Goal: Find specific page/section: Find specific page/section

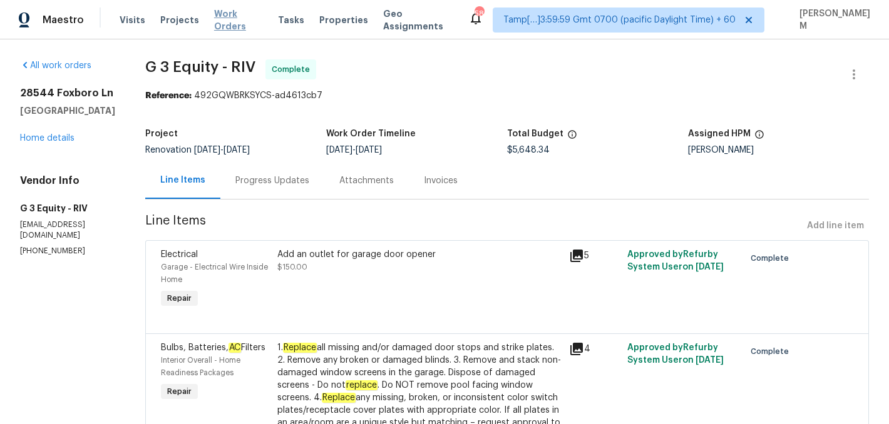
click at [222, 23] on span "Work Orders" at bounding box center [238, 20] width 49 height 25
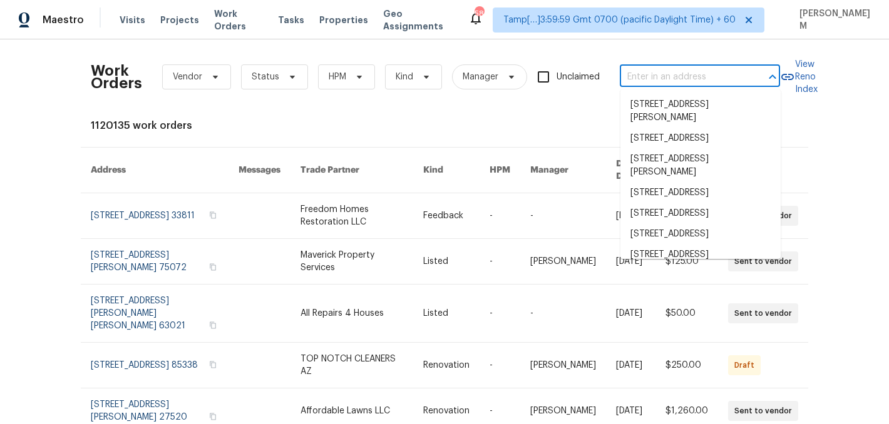
click at [647, 74] on input "text" at bounding box center [682, 77] width 125 height 19
paste input "[STREET_ADDRESS][PERSON_NAME]"
type input "[STREET_ADDRESS][PERSON_NAME]"
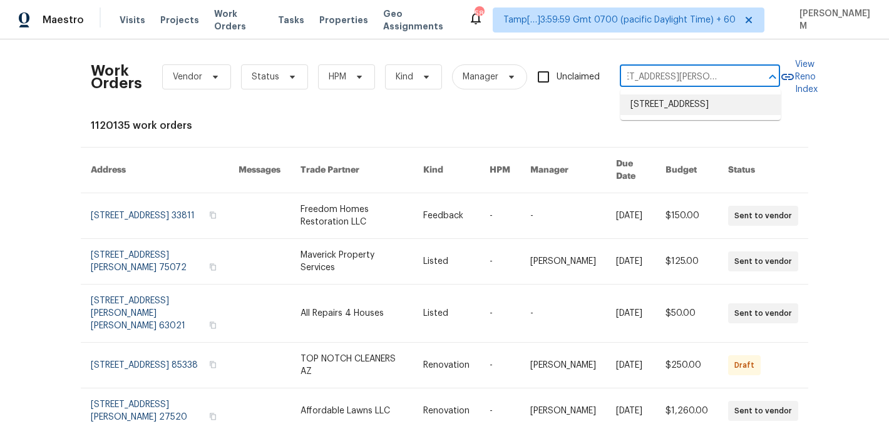
click at [678, 108] on li "[STREET_ADDRESS]" at bounding box center [700, 105] width 160 height 21
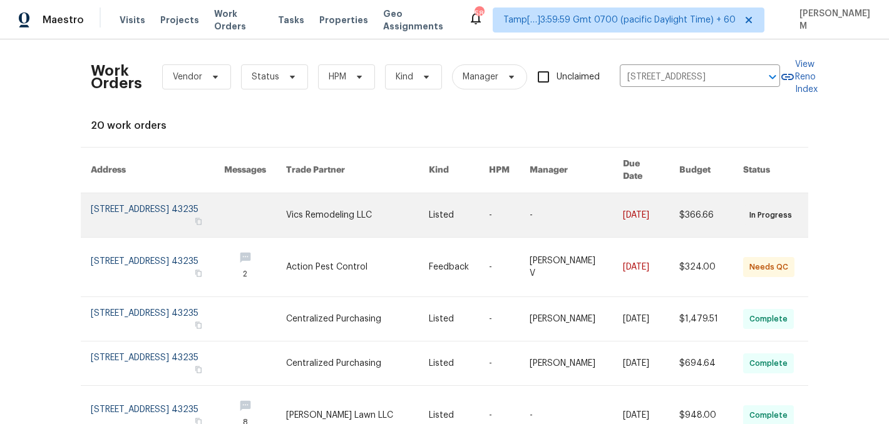
click at [503, 211] on link at bounding box center [509, 215] width 41 height 44
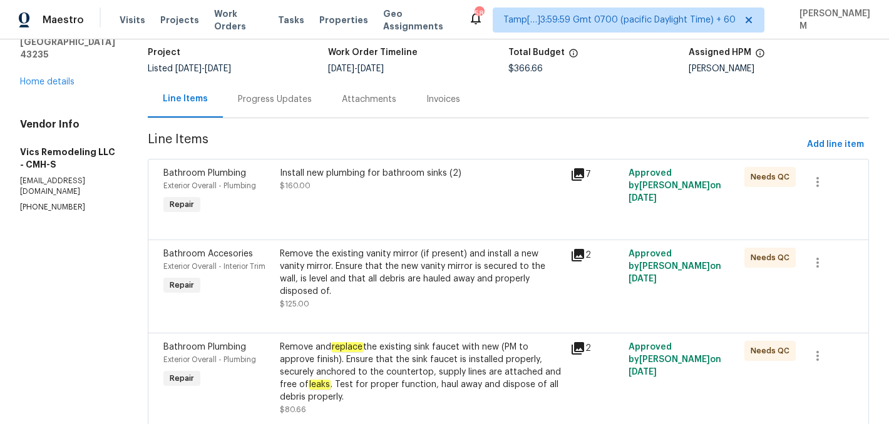
scroll to position [71, 0]
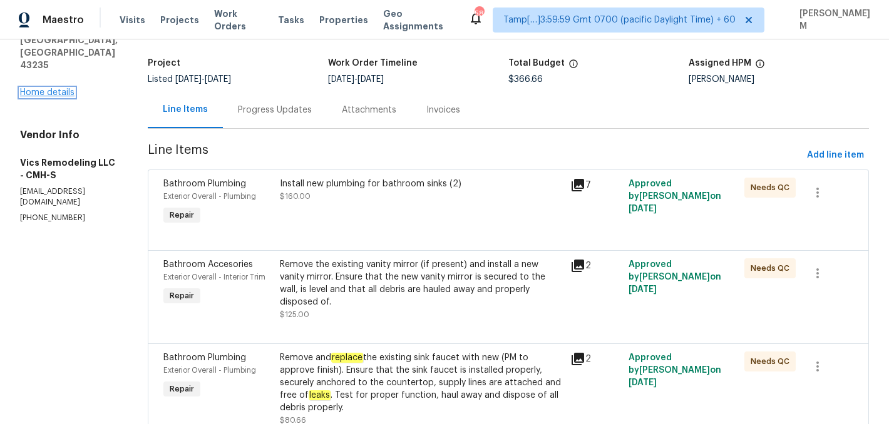
click at [60, 93] on link "Home details" at bounding box center [47, 92] width 54 height 9
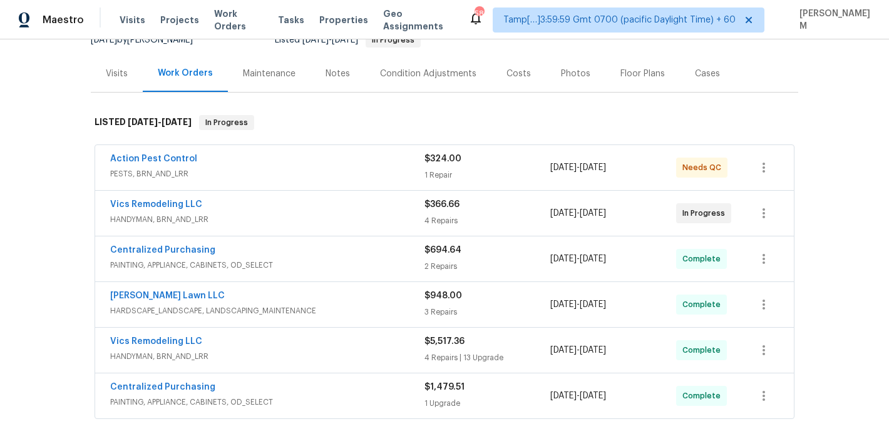
scroll to position [142, 0]
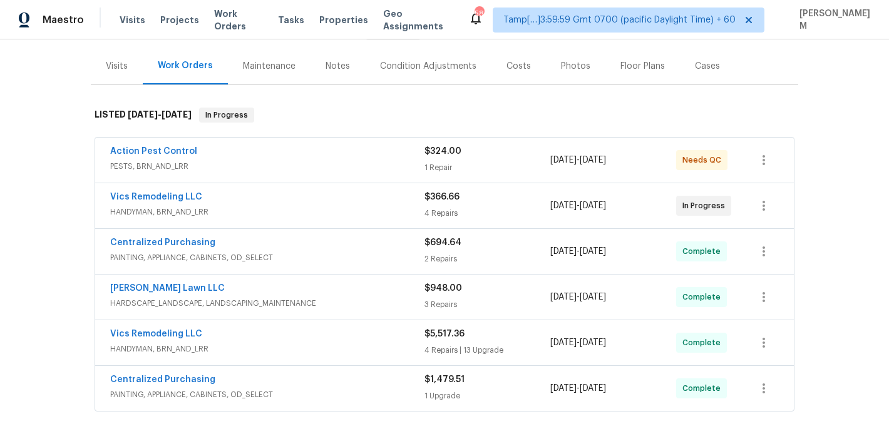
click at [351, 162] on span "PESTS, BRN_AND_LRR" at bounding box center [267, 166] width 314 height 13
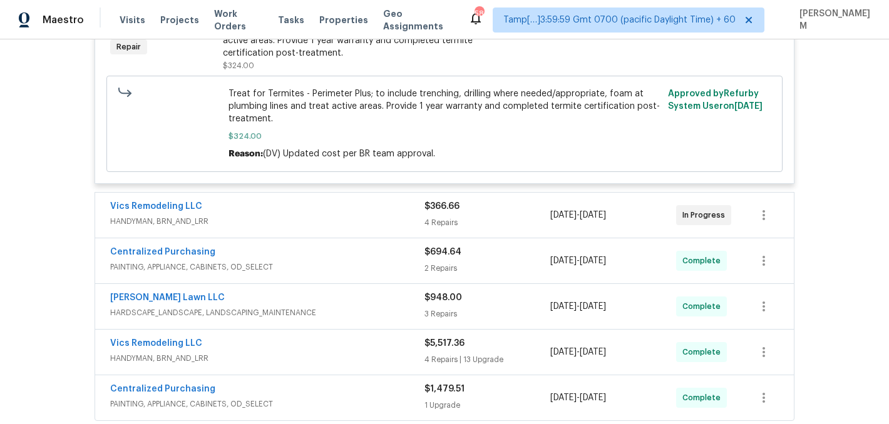
scroll to position [394, 0]
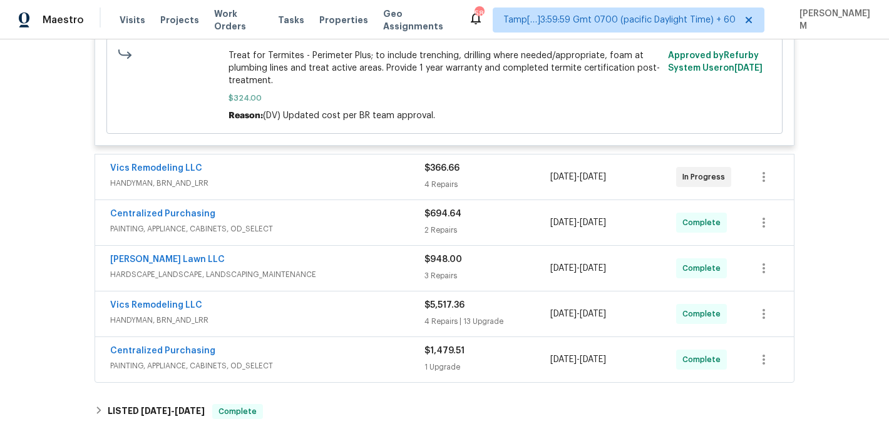
click at [370, 177] on div "Vics Remodeling LLC" at bounding box center [267, 169] width 314 height 15
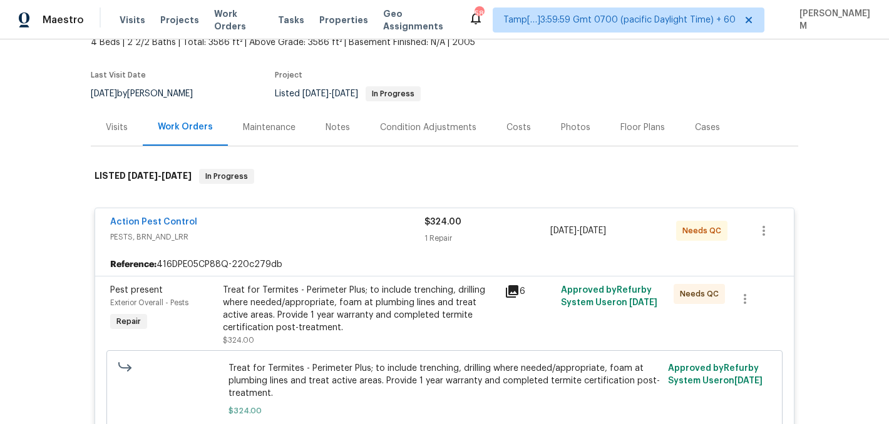
scroll to position [82, 0]
click at [157, 217] on link "Action Pest Control" at bounding box center [153, 221] width 87 height 9
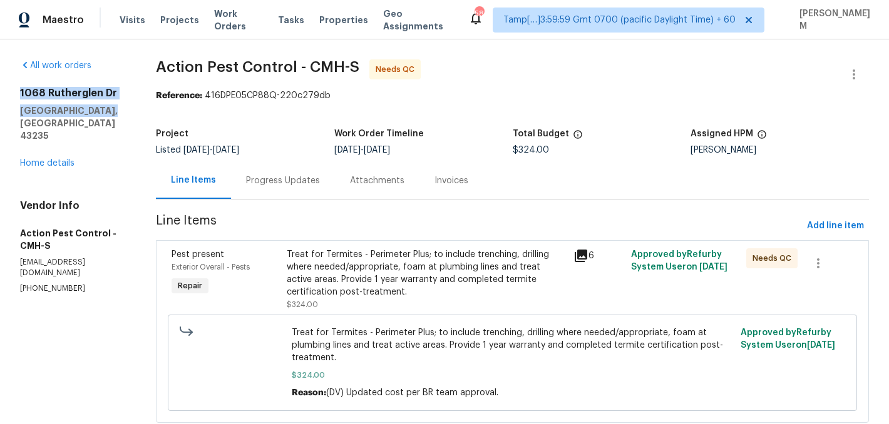
drag, startPoint x: 110, startPoint y: 110, endPoint x: 11, endPoint y: 98, distance: 99.7
click at [11, 98] on div "All work orders [STREET_ADDRESS][PERSON_NAME] Home details Vendor Info Action P…" at bounding box center [444, 248] width 889 height 419
copy div "[STREET_ADDRESS][PERSON_NAME]"
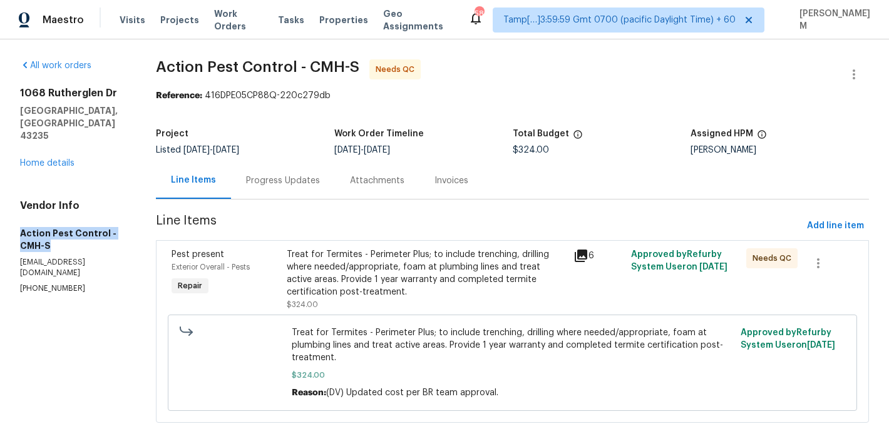
drag, startPoint x: 19, startPoint y: 206, endPoint x: 63, endPoint y: 216, distance: 45.6
click at [63, 216] on div "All work orders [STREET_ADDRESS][PERSON_NAME] Home details Vendor Info Action P…" at bounding box center [444, 248] width 889 height 419
copy h5 "Action Pest Control - CMH-S"
